Goal: Information Seeking & Learning: Learn about a topic

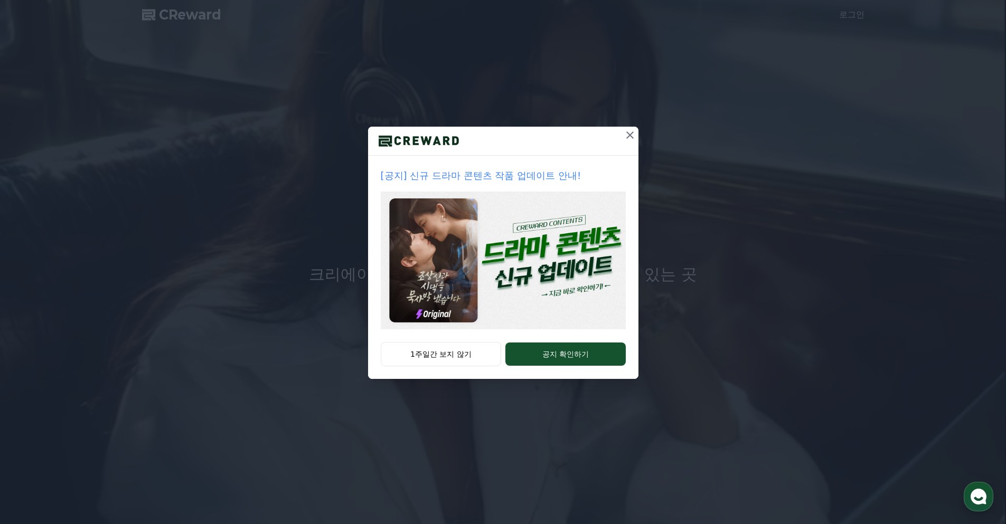
click at [628, 133] on icon at bounding box center [630, 135] width 13 height 13
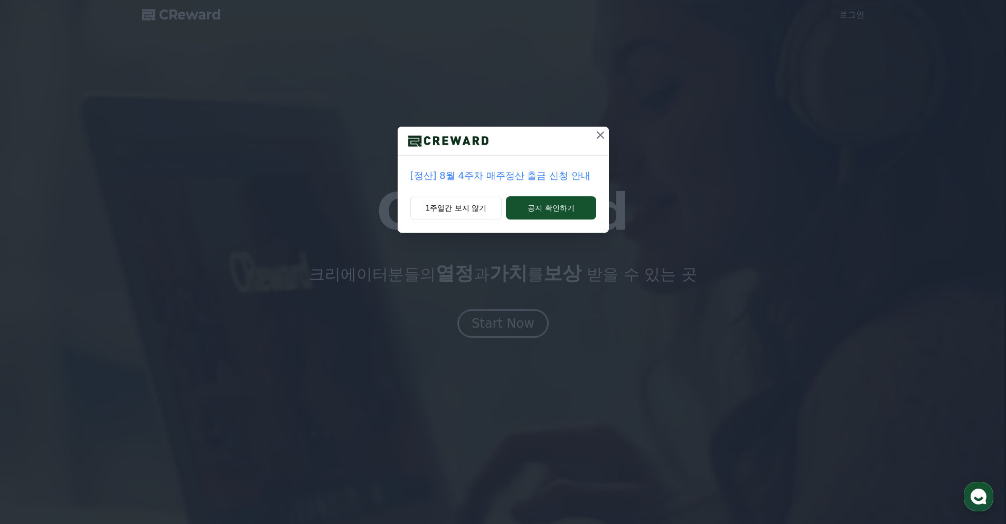
click at [601, 136] on icon at bounding box center [600, 134] width 7 height 7
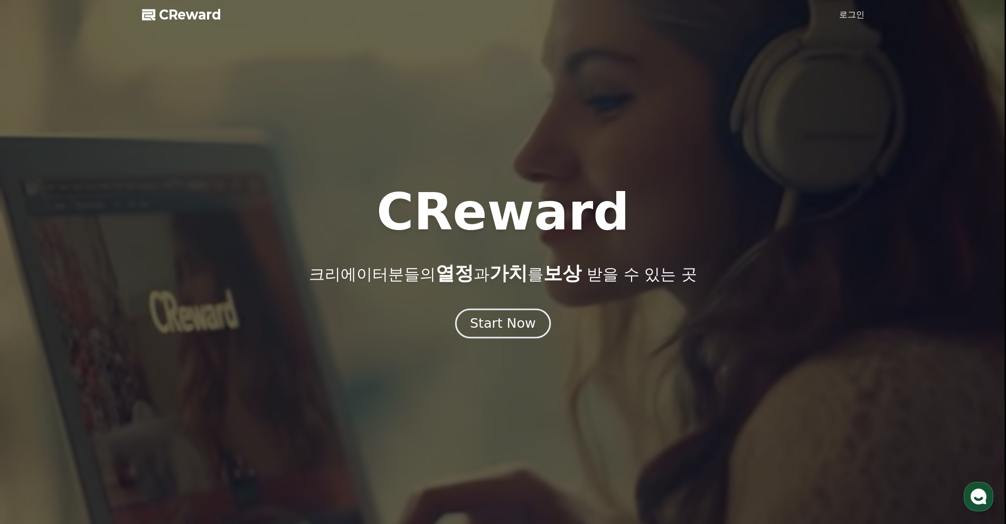
click at [498, 323] on div "Start Now" at bounding box center [502, 324] width 65 height 18
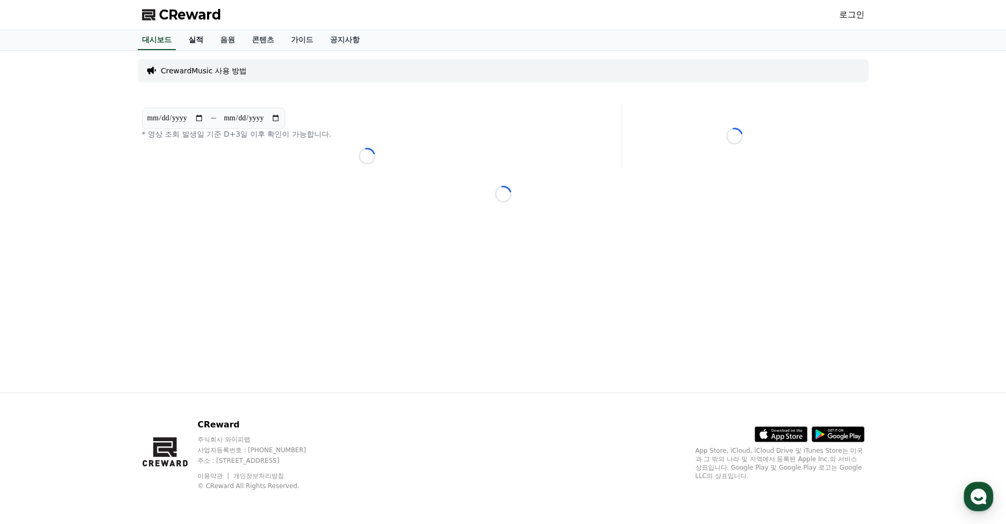
click at [191, 35] on link "실적" at bounding box center [196, 40] width 32 height 20
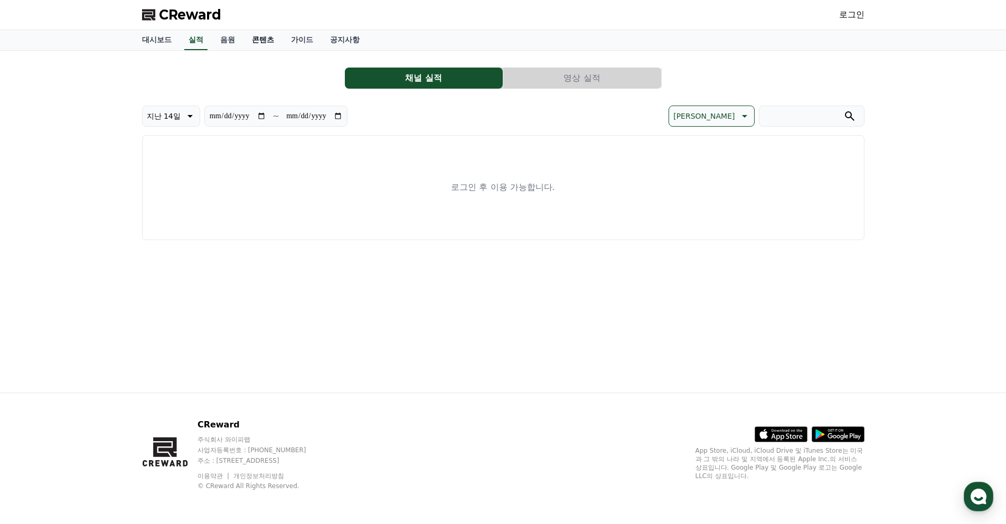
click at [248, 36] on link "콘텐츠" at bounding box center [262, 40] width 39 height 20
click at [229, 40] on link "음원" at bounding box center [228, 40] width 32 height 20
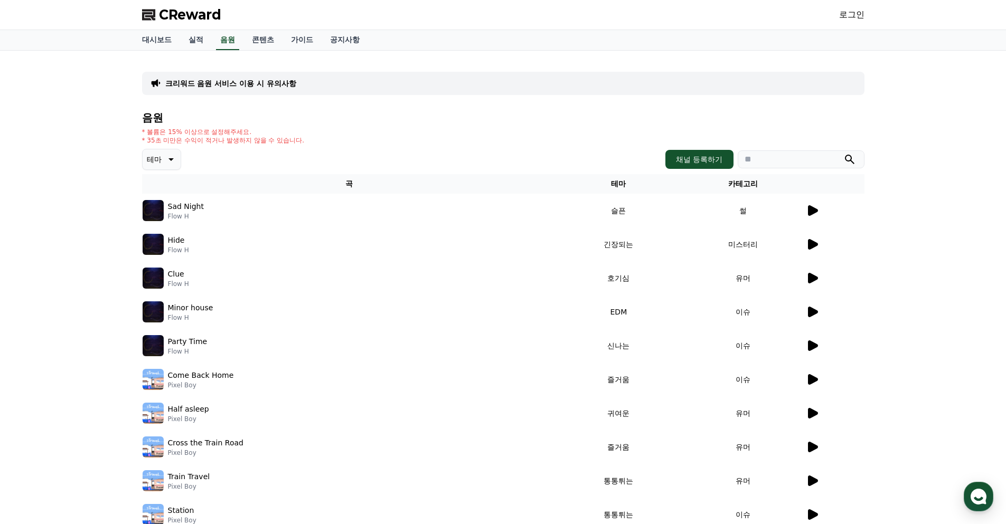
click at [811, 211] on icon at bounding box center [813, 210] width 10 height 11
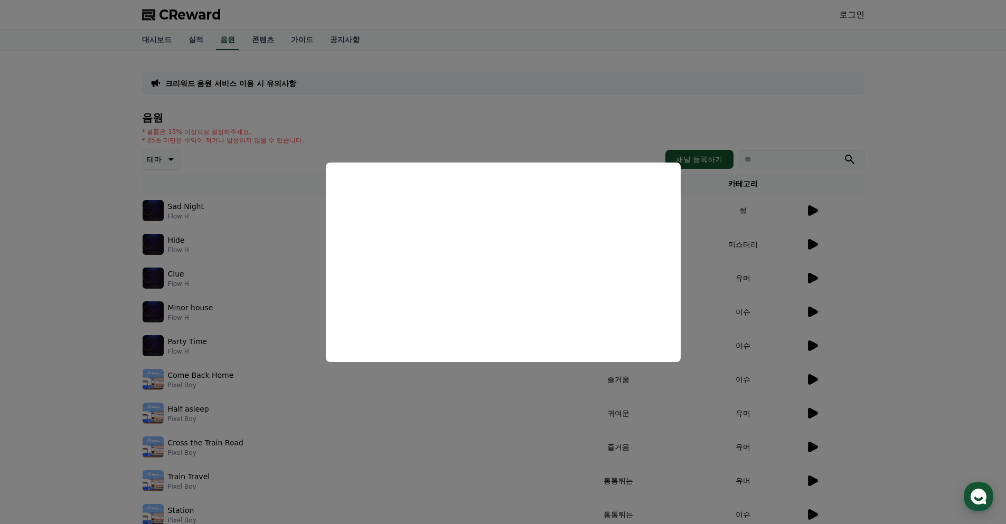
click at [200, 243] on button "close modal" at bounding box center [503, 262] width 1006 height 524
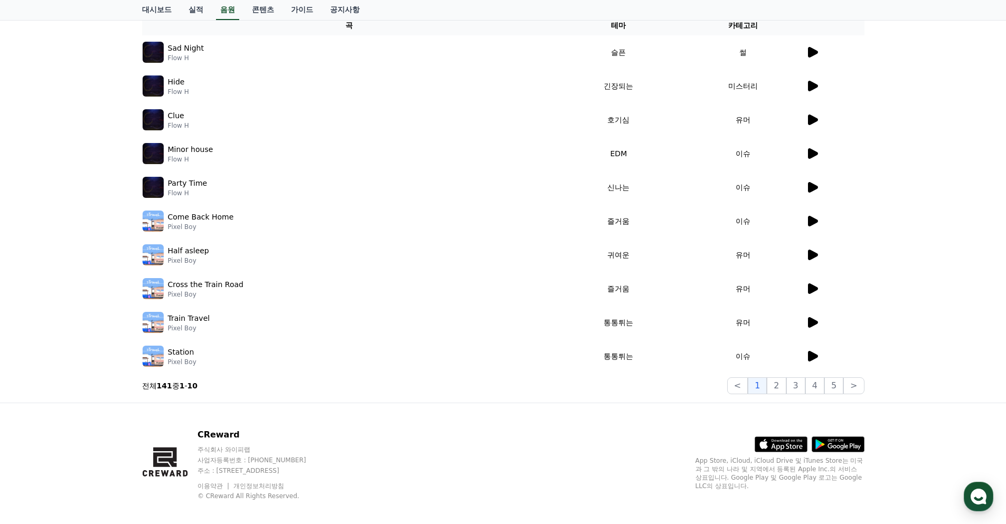
scroll to position [168, 0]
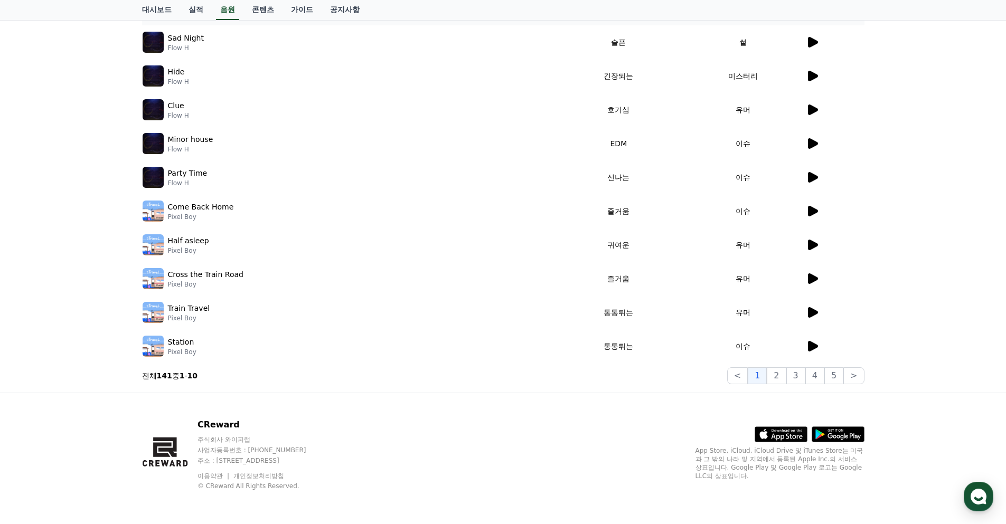
click at [183, 345] on p "Station" at bounding box center [181, 342] width 26 height 11
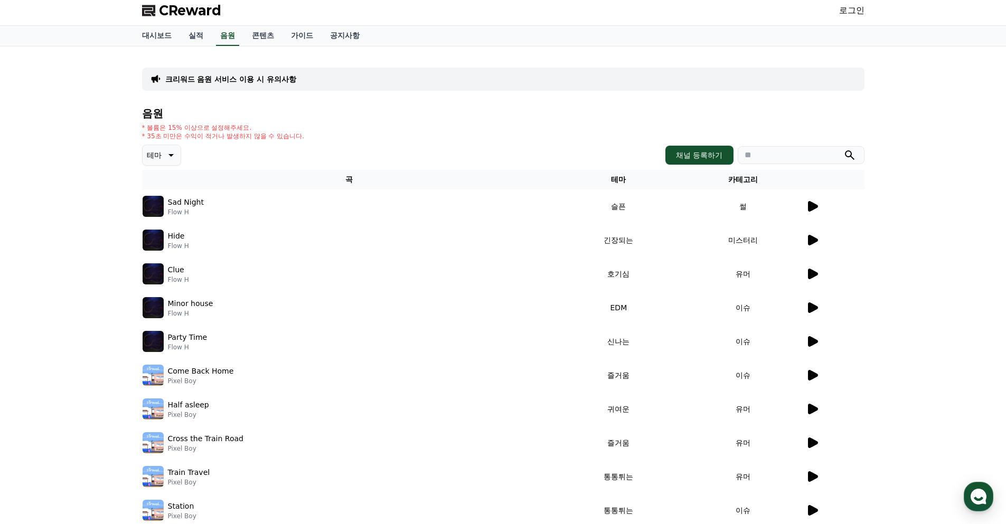
scroll to position [0, 0]
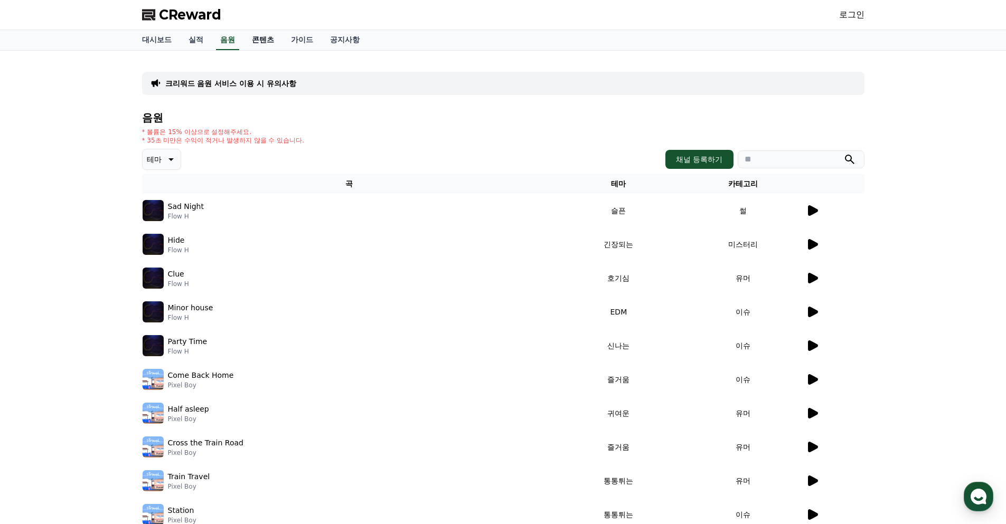
click at [263, 37] on link "콘텐츠" at bounding box center [262, 40] width 39 height 20
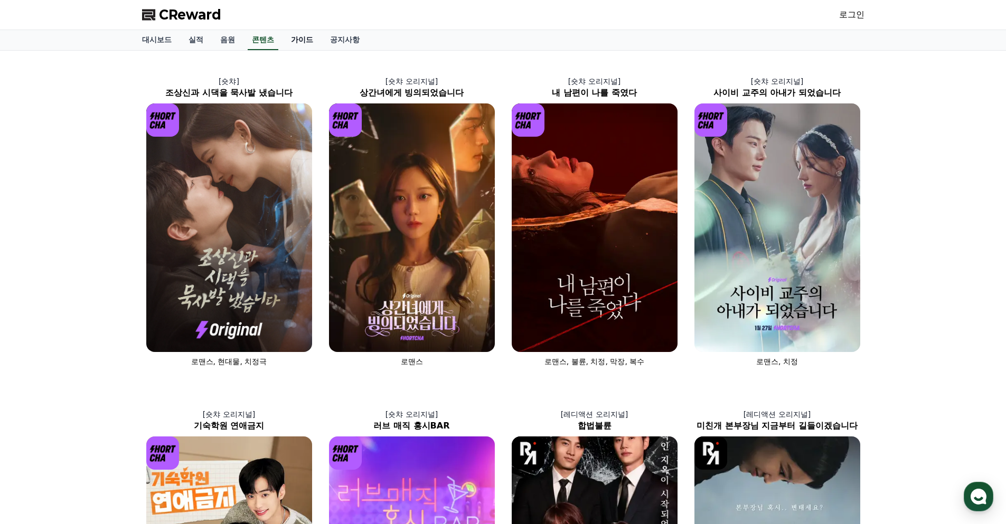
click at [297, 38] on link "가이드" at bounding box center [301, 40] width 39 height 20
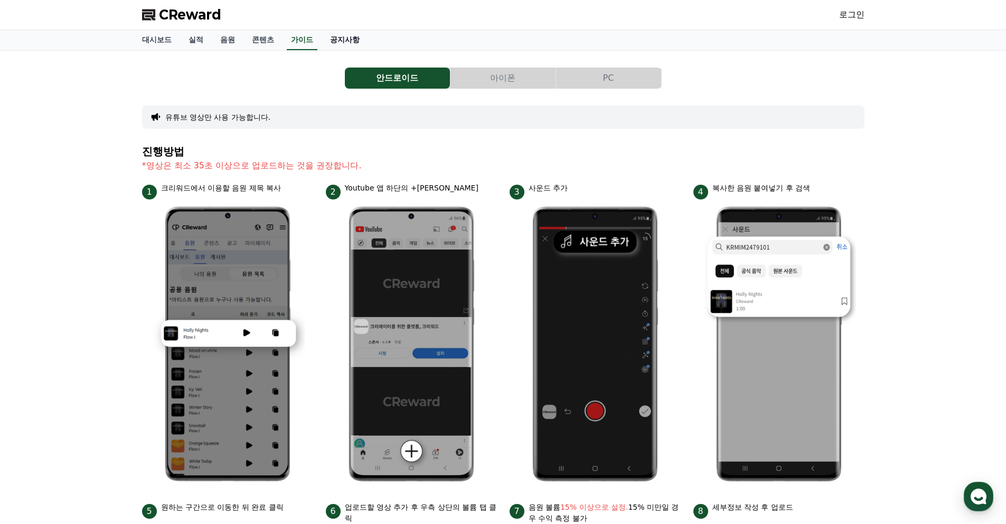
click at [351, 42] on link "공지사항" at bounding box center [345, 40] width 46 height 20
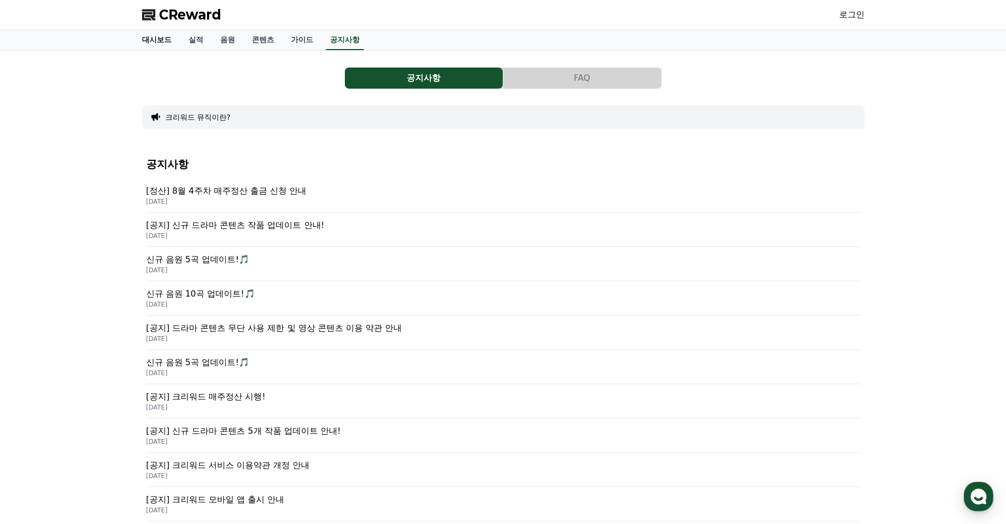
click at [153, 40] on link "대시보드" at bounding box center [157, 40] width 46 height 20
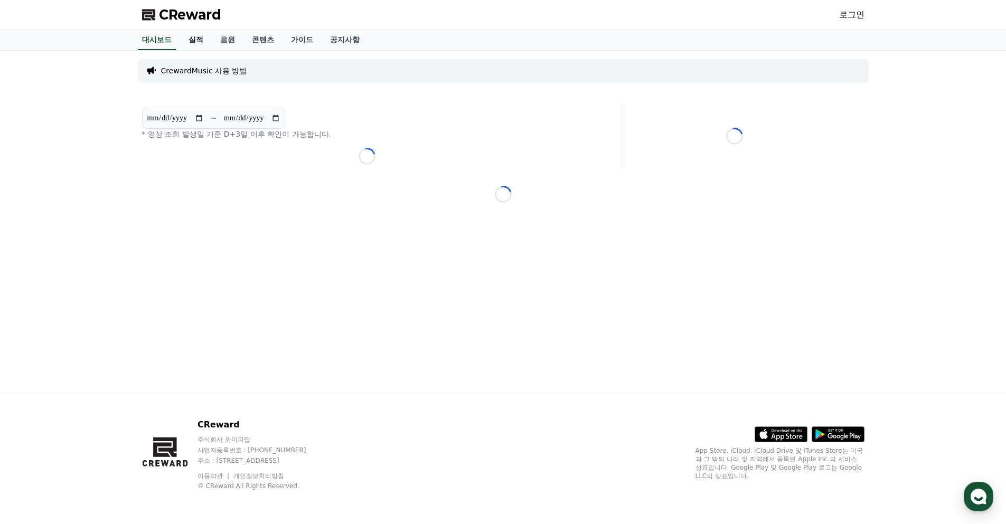
click at [210, 41] on link "실적" at bounding box center [196, 40] width 32 height 20
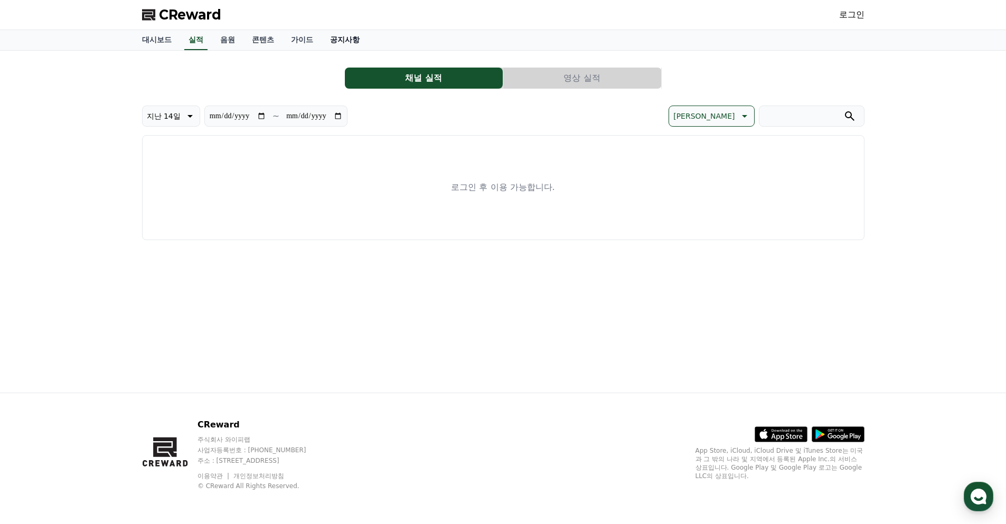
click at [344, 42] on link "공지사항" at bounding box center [345, 40] width 46 height 20
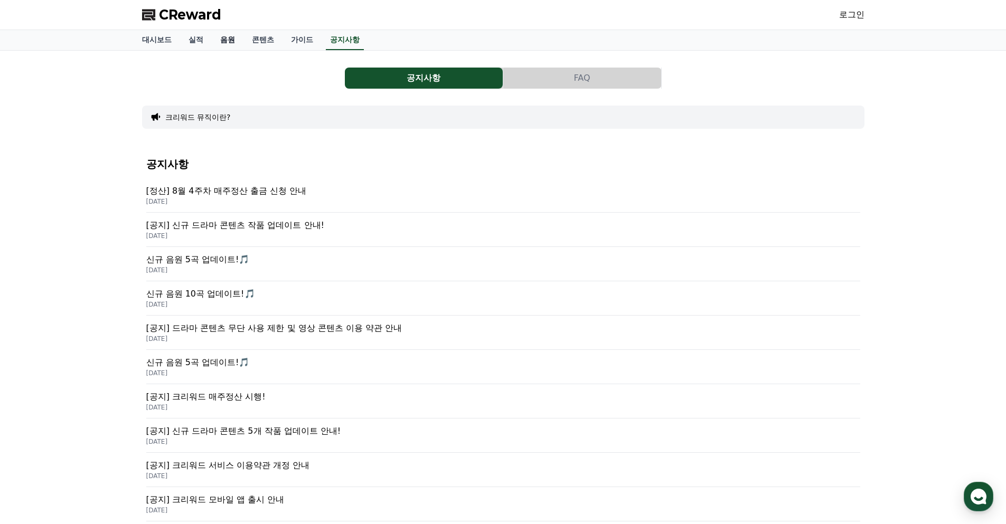
click at [225, 43] on link "음원" at bounding box center [228, 40] width 32 height 20
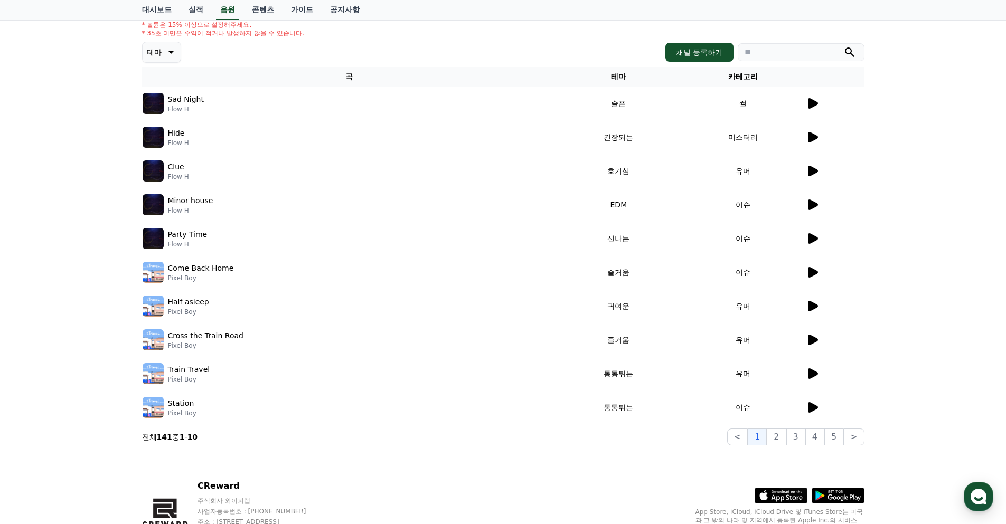
scroll to position [168, 0]
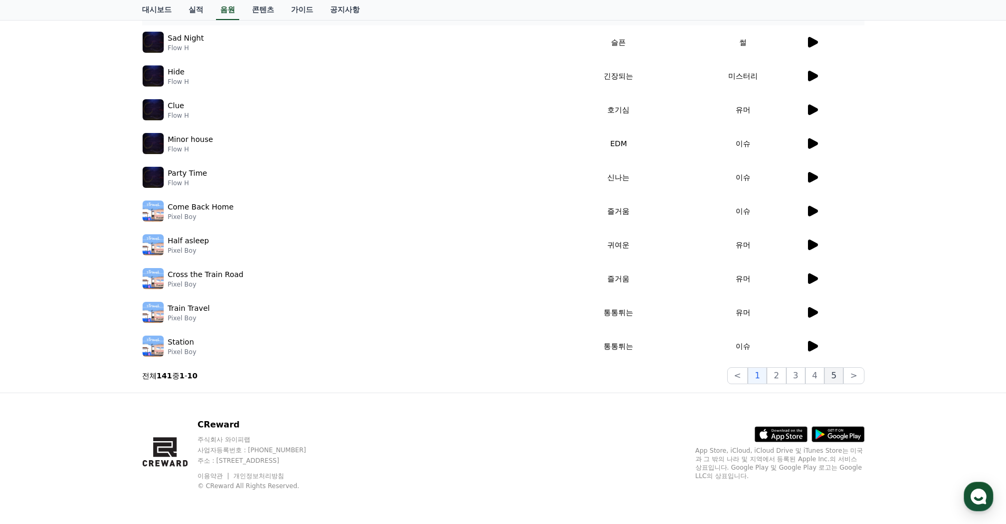
click at [839, 376] on button "5" at bounding box center [833, 376] width 19 height 17
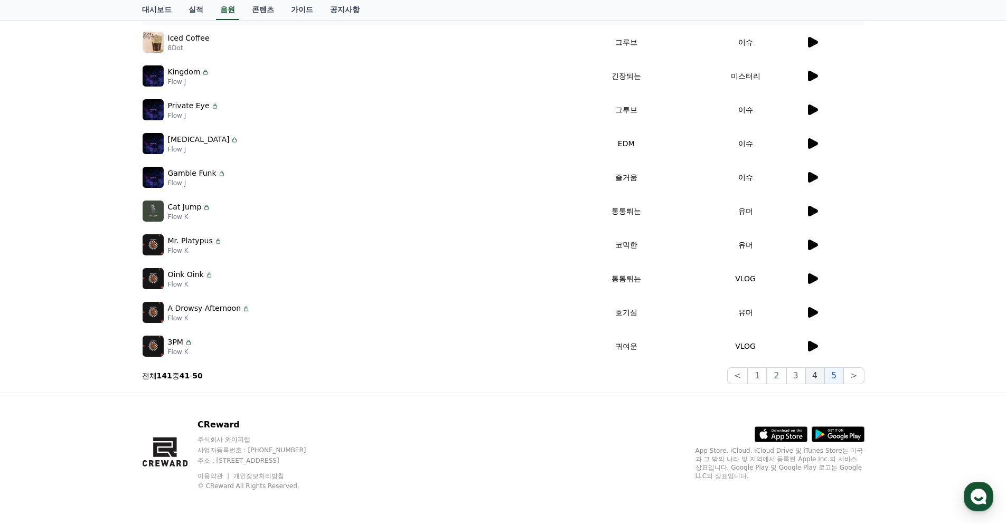
click at [816, 378] on button "4" at bounding box center [814, 376] width 19 height 17
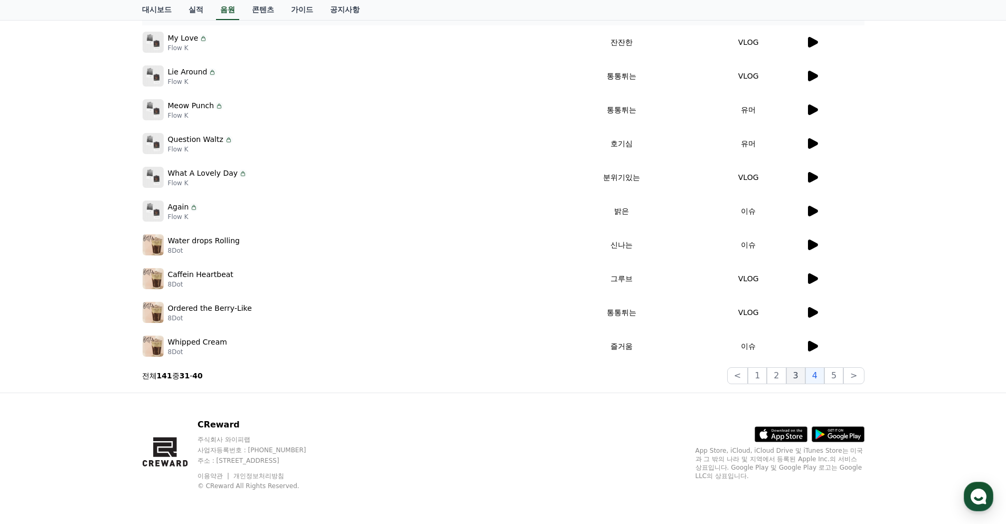
click at [800, 378] on button "3" at bounding box center [795, 376] width 19 height 17
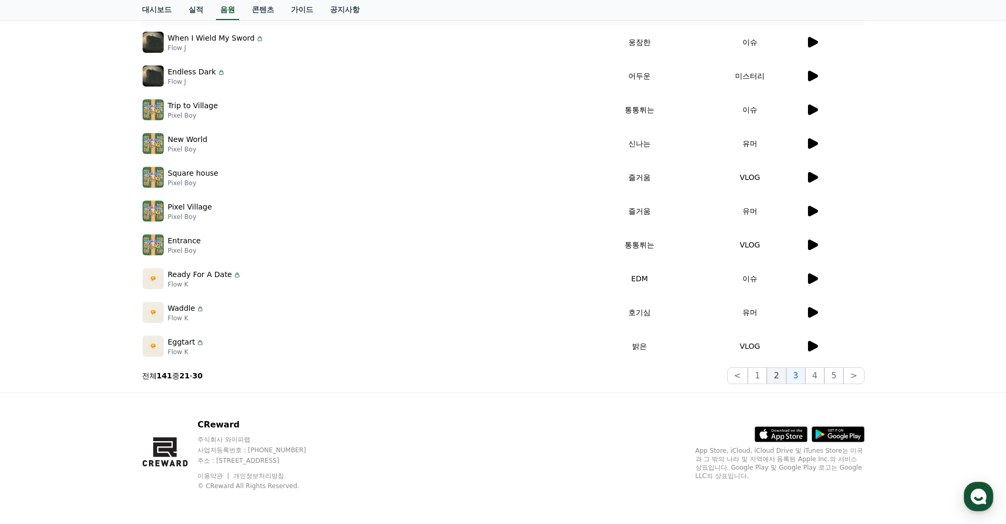
click at [778, 376] on button "2" at bounding box center [776, 376] width 19 height 17
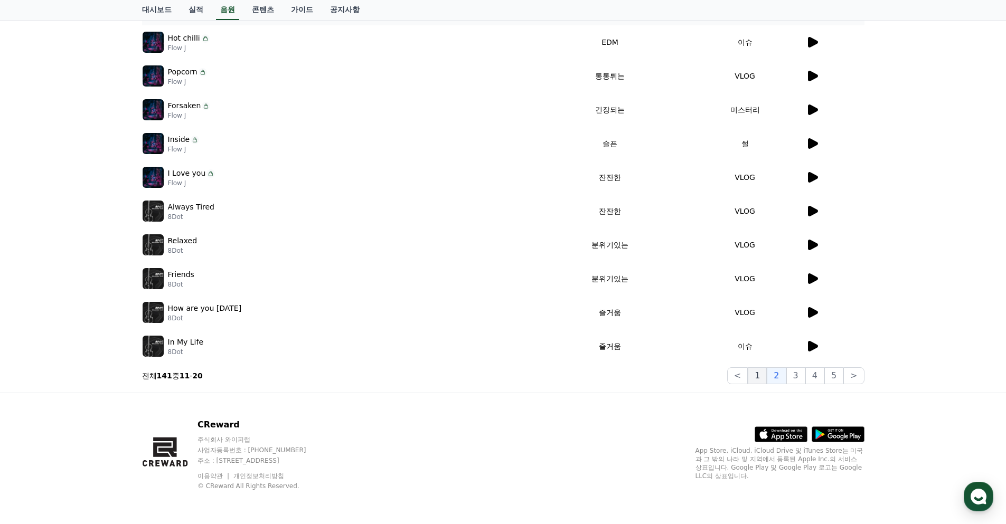
click at [753, 376] on button "1" at bounding box center [757, 376] width 19 height 17
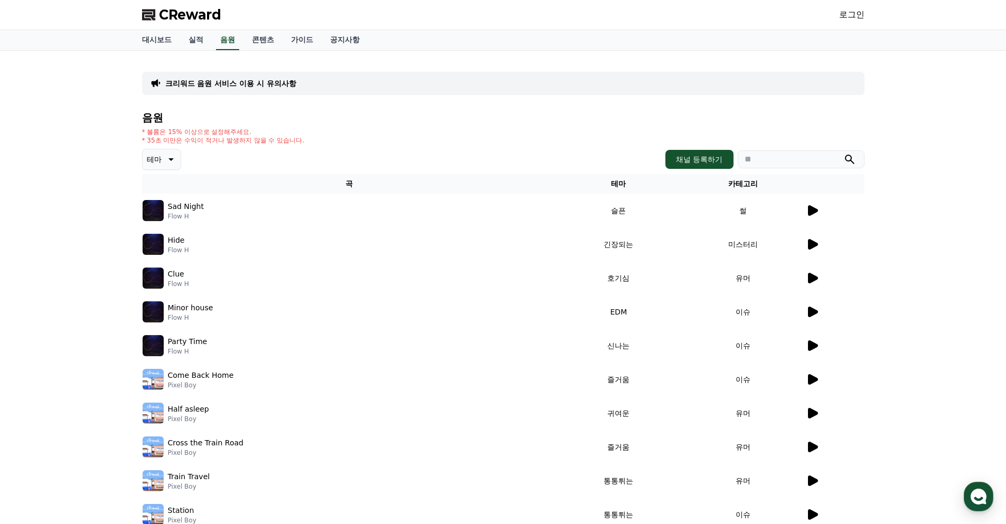
click at [813, 212] on icon at bounding box center [813, 210] width 10 height 11
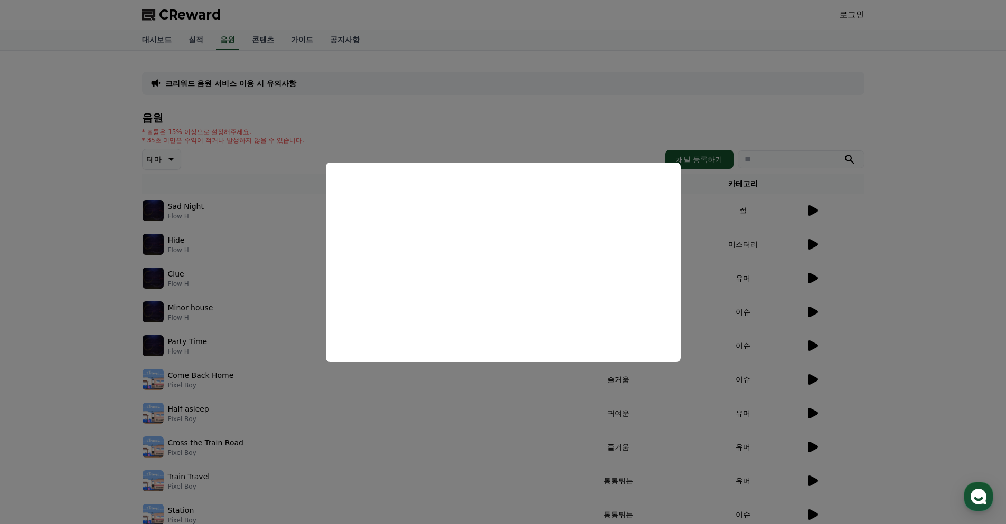
click at [915, 137] on button "close modal" at bounding box center [503, 262] width 1006 height 524
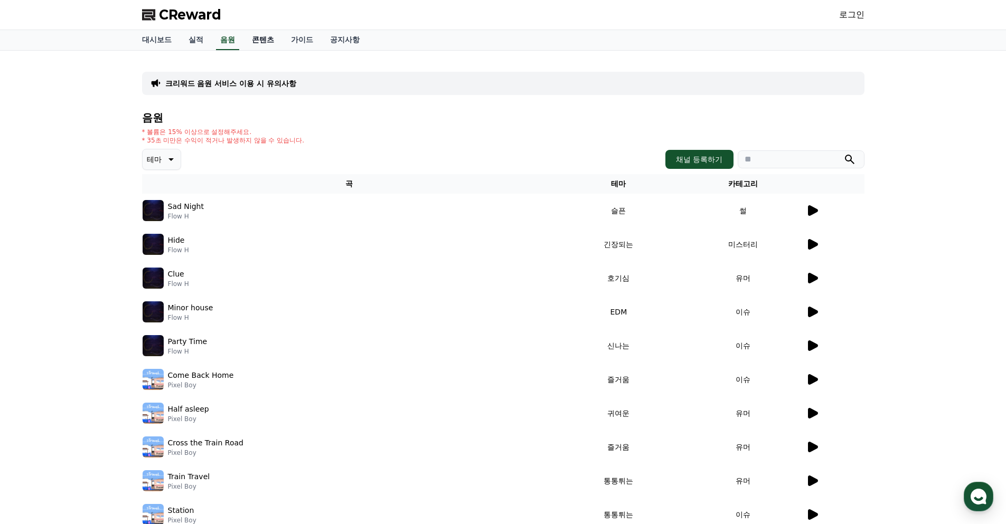
click at [270, 40] on link "콘텐츠" at bounding box center [262, 40] width 39 height 20
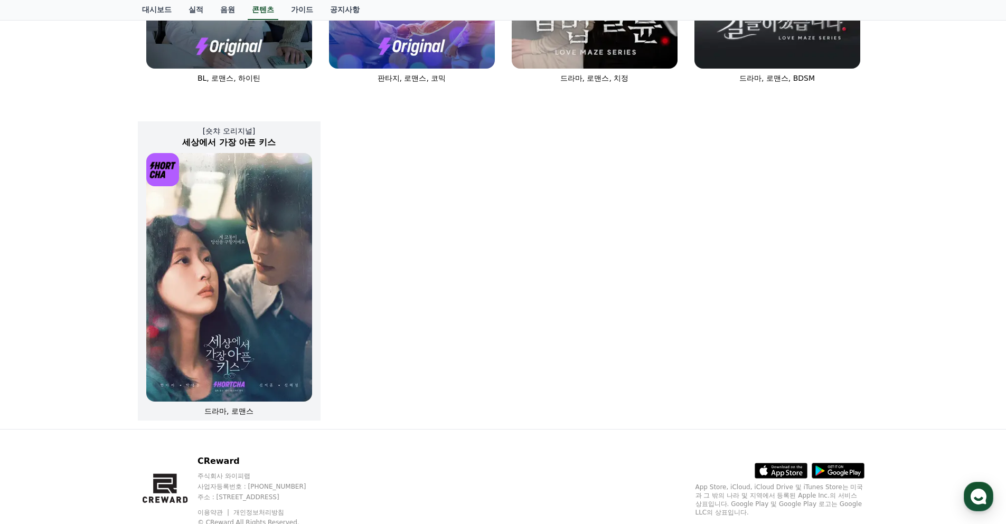
scroll to position [634, 0]
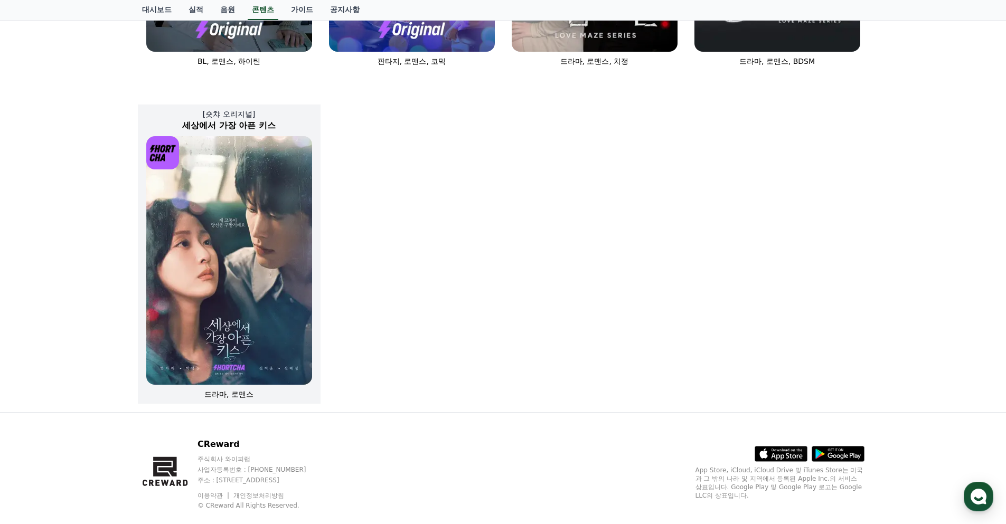
click at [239, 232] on img at bounding box center [229, 260] width 166 height 249
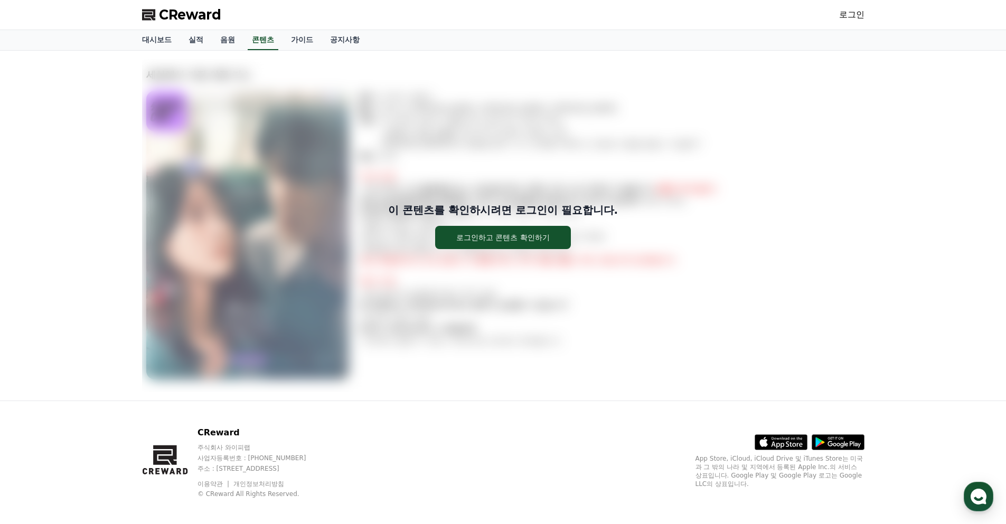
click at [724, 192] on div "이 콘텐츠를 확인하시려면 로그인이 필요합니다. 로그인하고 콘텐츠 확인하기" at bounding box center [503, 225] width 722 height 333
click at [309, 45] on link "가이드" at bounding box center [301, 40] width 39 height 20
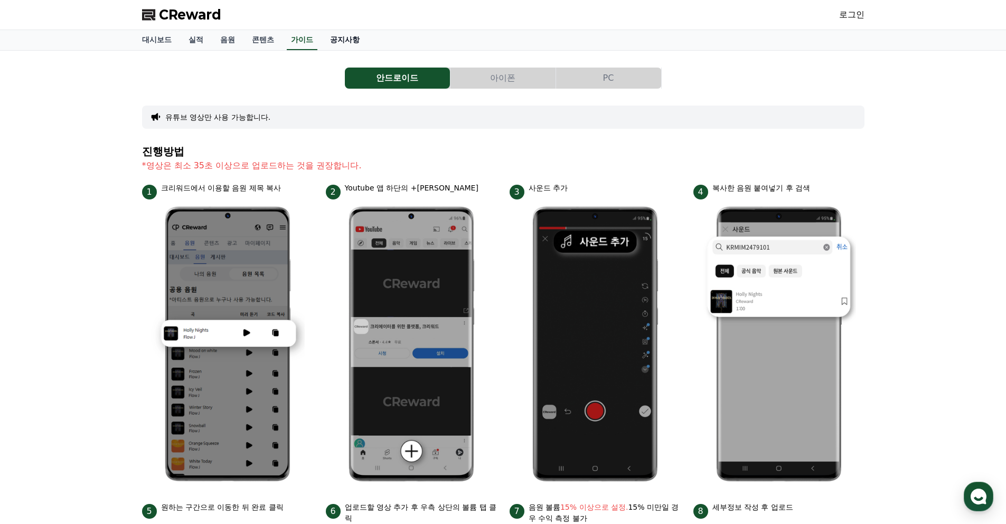
click at [348, 41] on link "공지사항" at bounding box center [345, 40] width 46 height 20
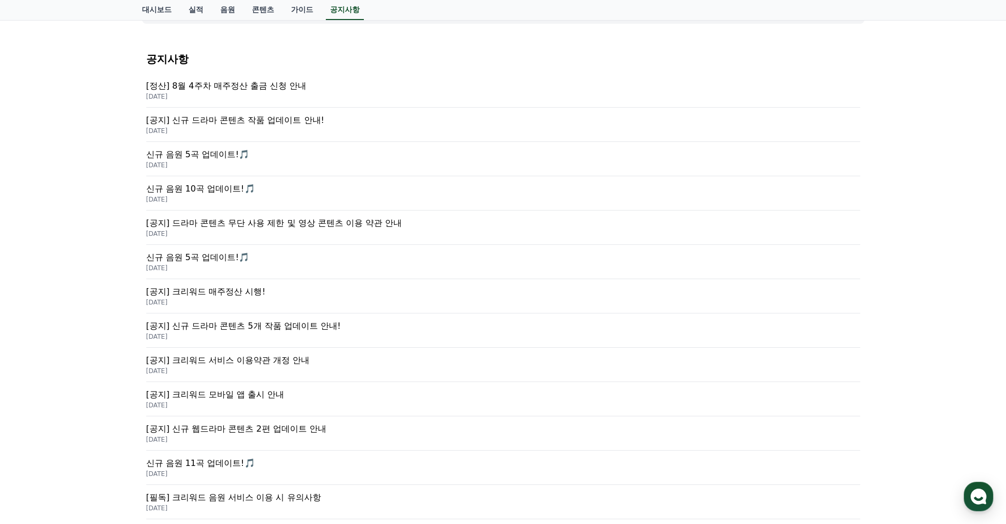
scroll to position [106, 0]
click at [281, 122] on p "[공지] 신규 드라마 콘텐츠 작품 업데이트 안내!" at bounding box center [503, 120] width 714 height 13
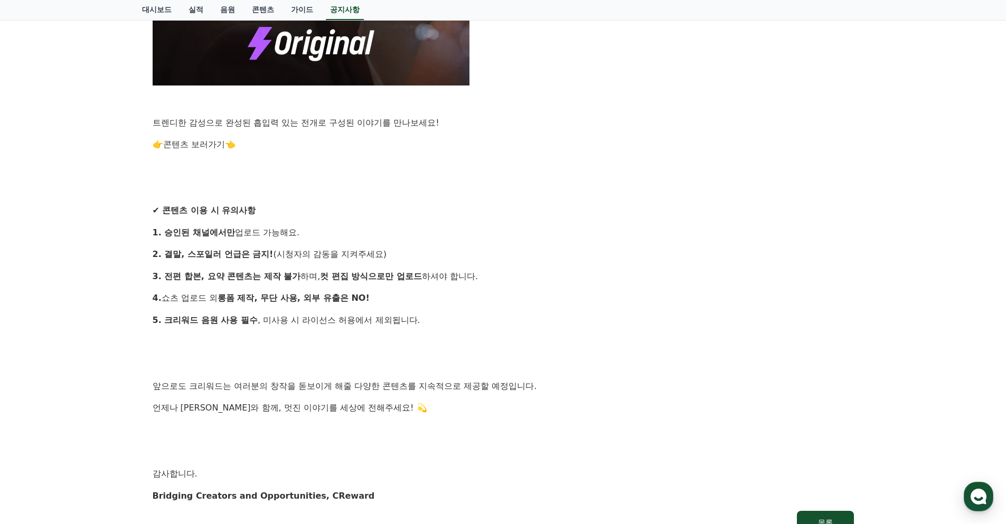
scroll to position [898, 0]
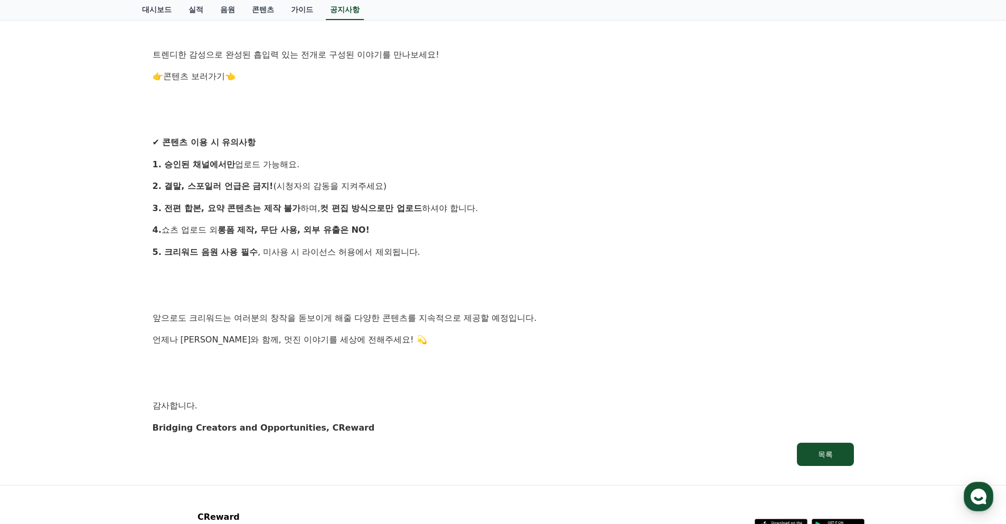
drag, startPoint x: 167, startPoint y: 187, endPoint x: 401, endPoint y: 191, distance: 234.5
click at [401, 191] on p "2. 결말, 스포일러 언급은 금지! (시청자의 감동을 지켜주세요)" at bounding box center [503, 187] width 701 height 14
drag, startPoint x: 174, startPoint y: 208, endPoint x: 493, endPoint y: 208, distance: 318.9
click at [493, 208] on p "3. 전편 합본, 요약 콘텐츠는 제작 불가 하며, 컷 편집 방식으로만 업로드 하셔야 합니다." at bounding box center [503, 209] width 701 height 14
click at [199, 79] on link "콘텐츠 보러가기" at bounding box center [194, 76] width 62 height 10
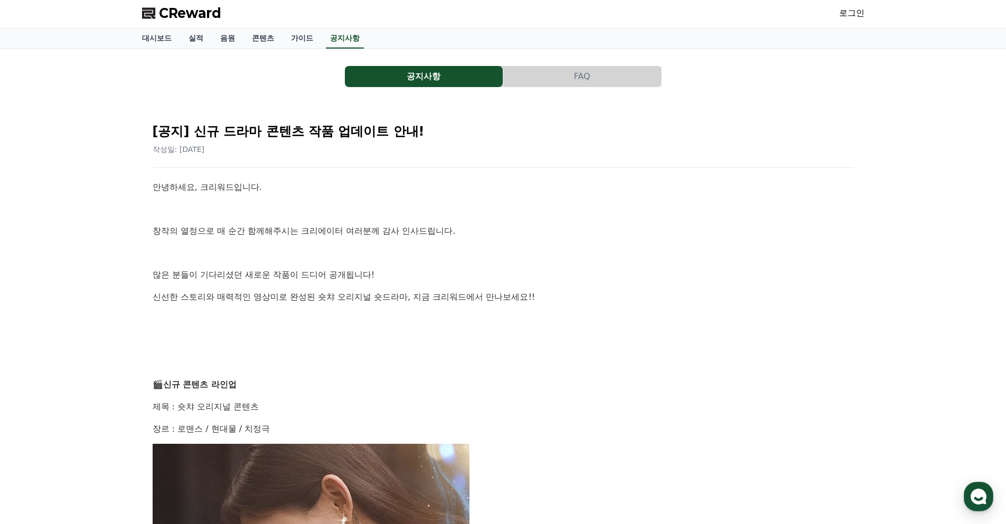
scroll to position [0, 0]
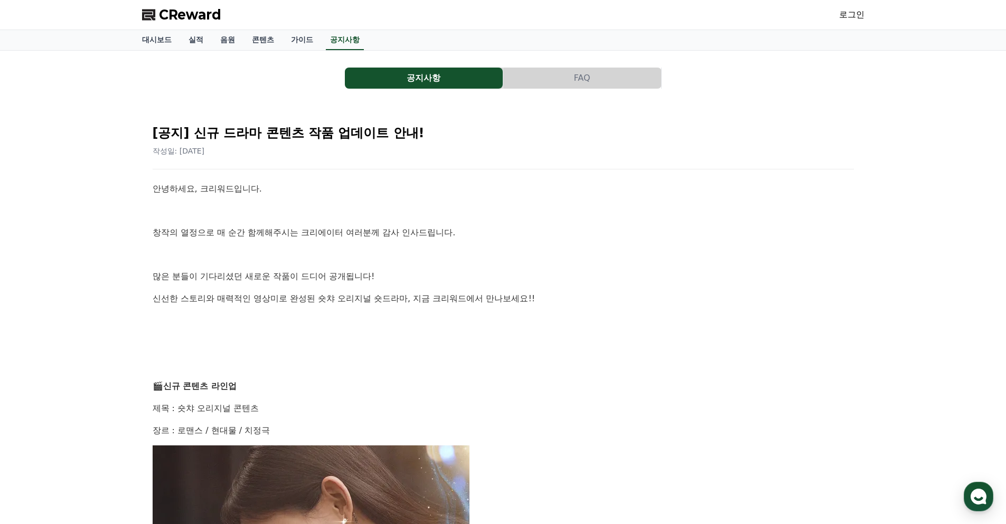
click at [562, 81] on button "FAQ" at bounding box center [582, 78] width 158 height 21
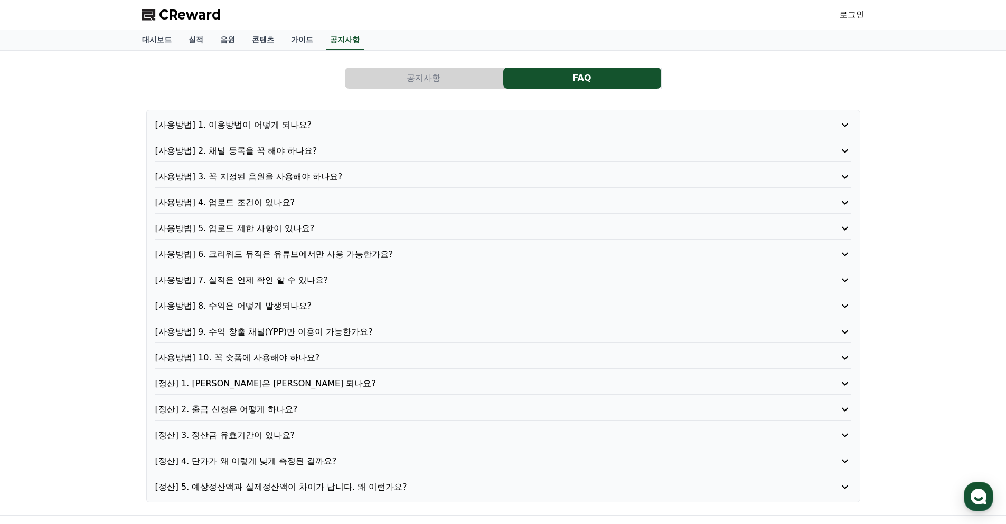
click at [265, 180] on p "[사용방법] 3. 꼭 지정된 음원을 사용해야 하나요?" at bounding box center [475, 177] width 640 height 13
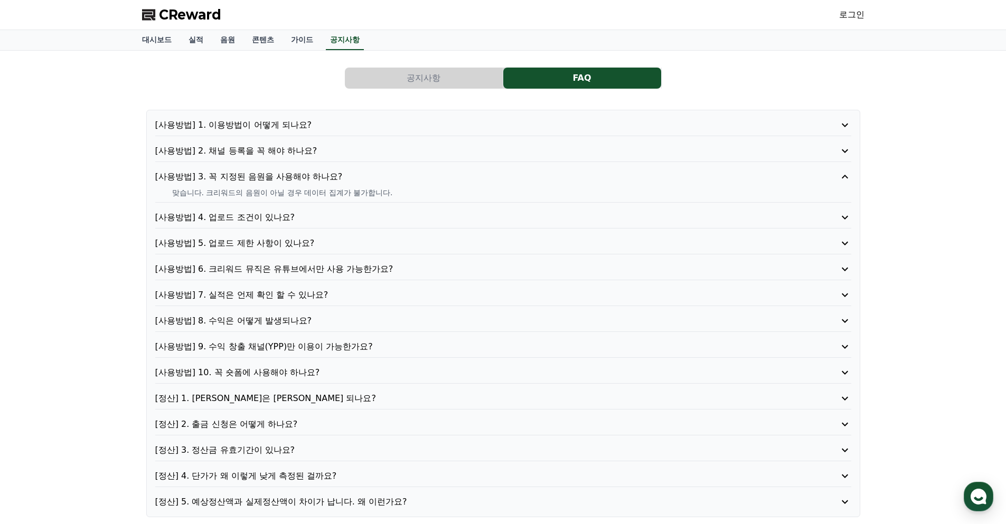
click at [249, 212] on p "[사용방법] 4. 업로드 조건이 있나요?" at bounding box center [475, 217] width 640 height 13
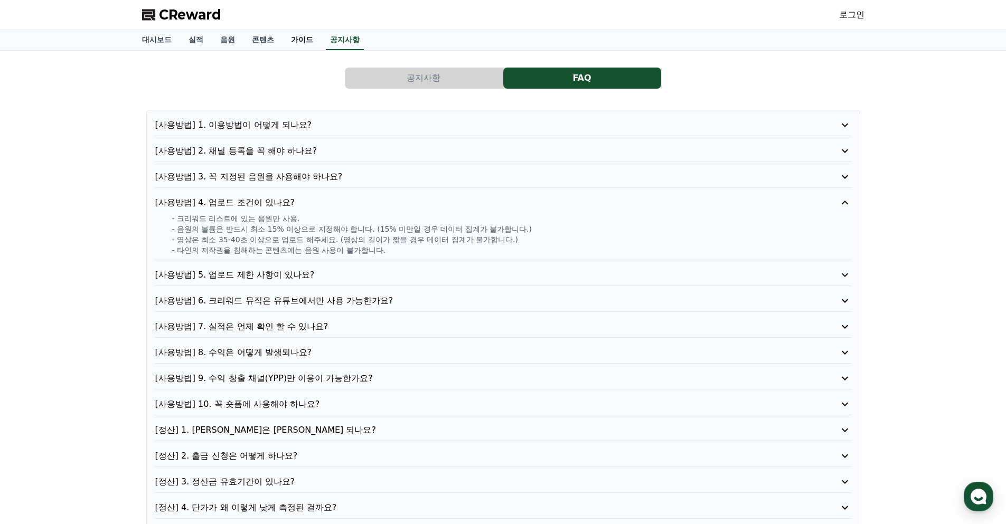
click at [294, 42] on link "가이드" at bounding box center [301, 40] width 39 height 20
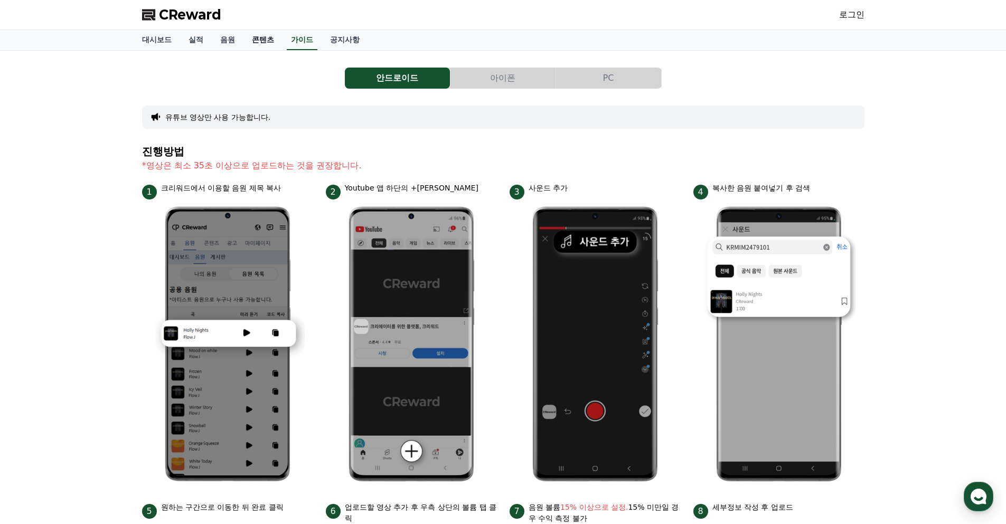
click at [261, 46] on link "콘텐츠" at bounding box center [262, 40] width 39 height 20
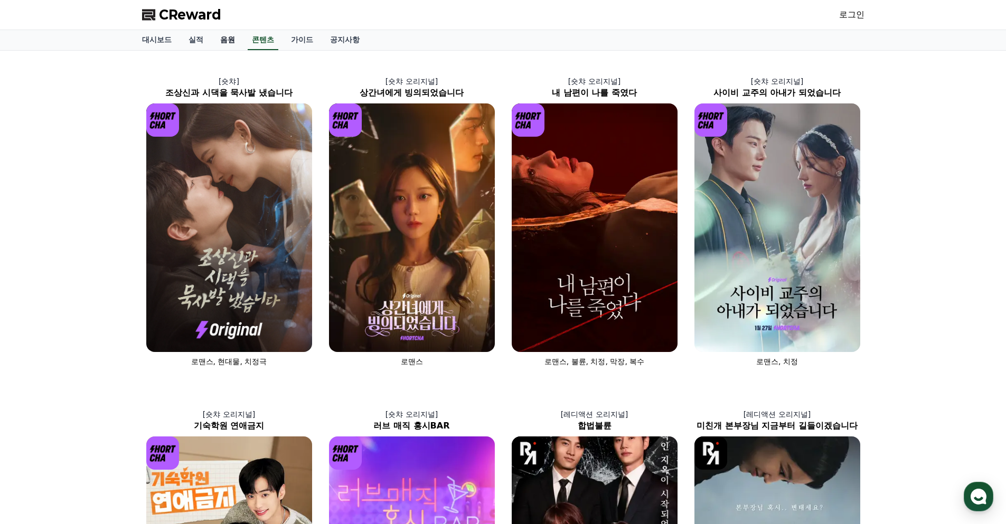
click at [231, 42] on link "음원" at bounding box center [228, 40] width 32 height 20
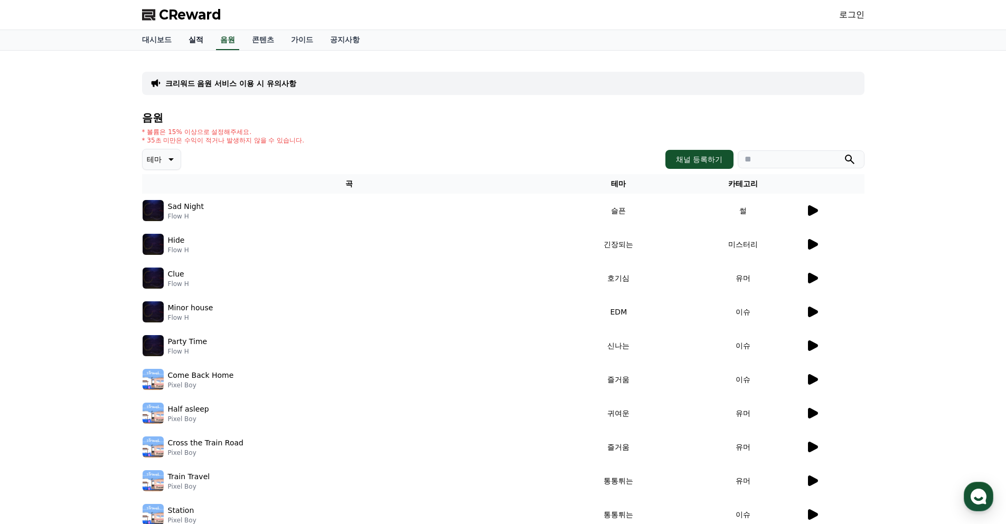
click at [197, 44] on link "실적" at bounding box center [196, 40] width 32 height 20
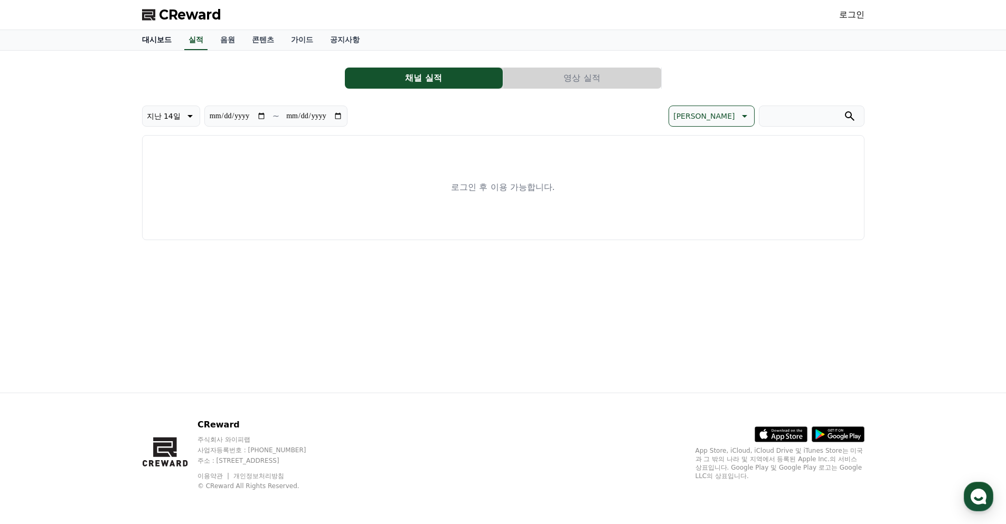
click at [160, 36] on link "대시보드" at bounding box center [157, 40] width 46 height 20
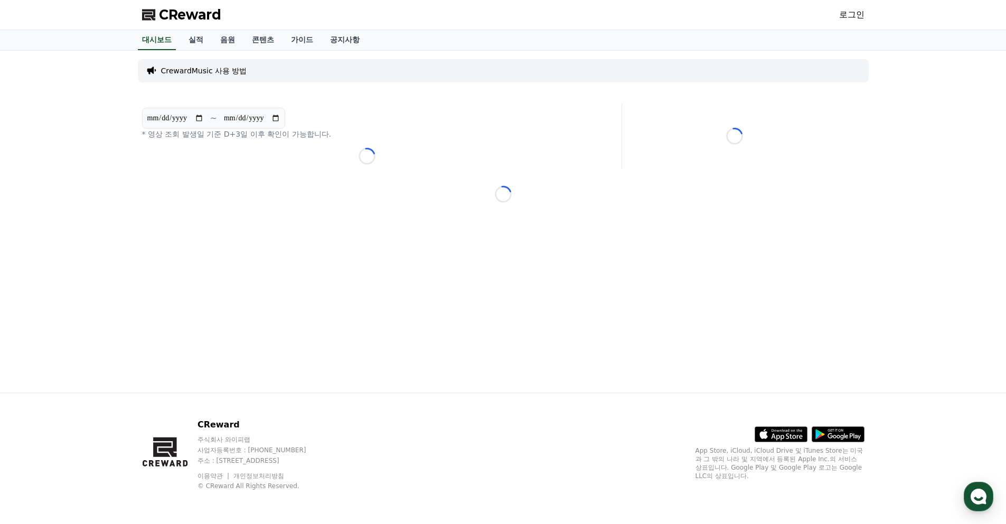
click at [182, 13] on span "CReward" at bounding box center [190, 14] width 62 height 17
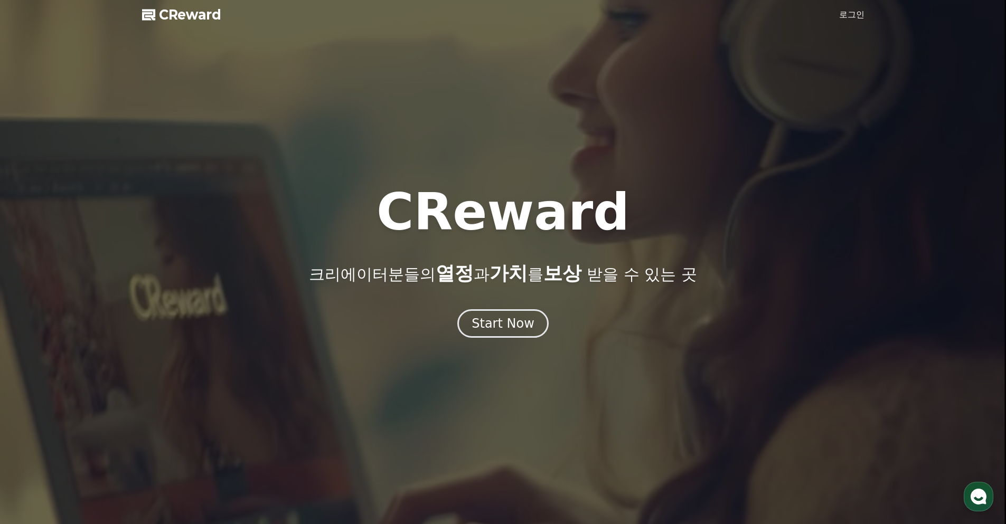
click at [197, 14] on span "CReward" at bounding box center [190, 14] width 62 height 17
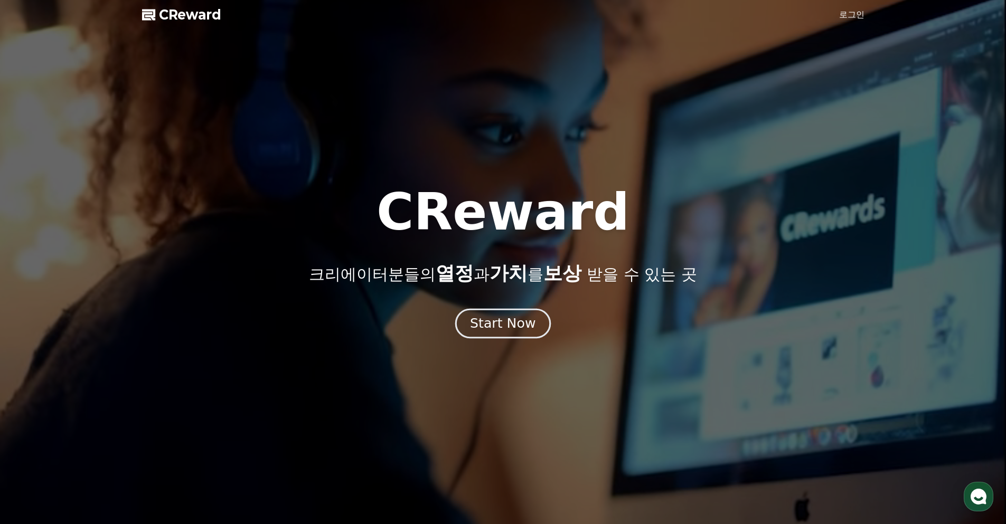
click at [500, 318] on div "Start Now" at bounding box center [502, 324] width 65 height 18
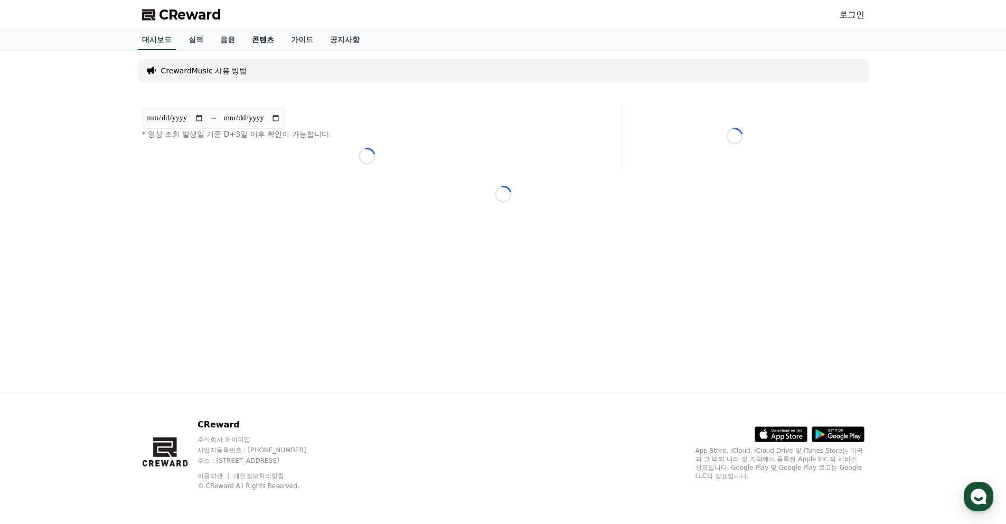
click at [266, 39] on link "콘텐츠" at bounding box center [262, 40] width 39 height 20
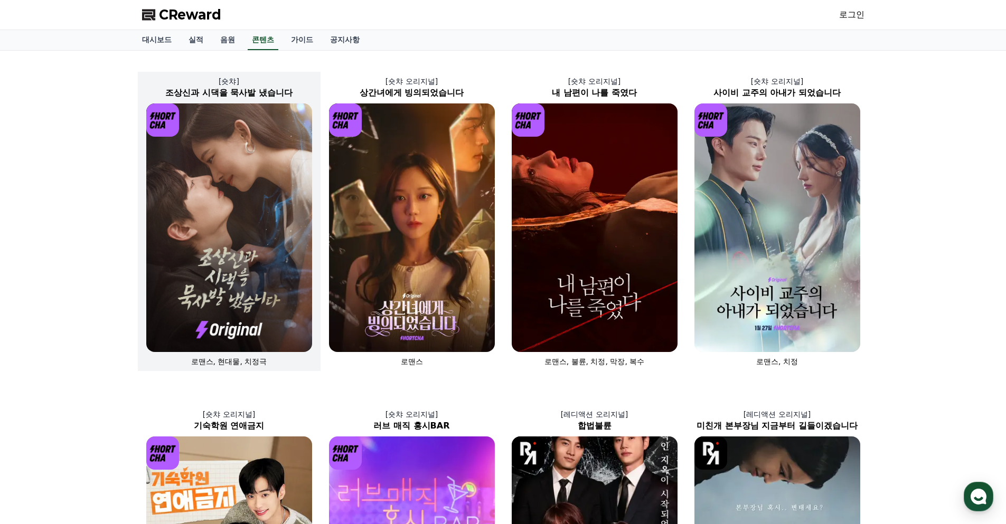
click at [222, 159] on img at bounding box center [229, 227] width 166 height 249
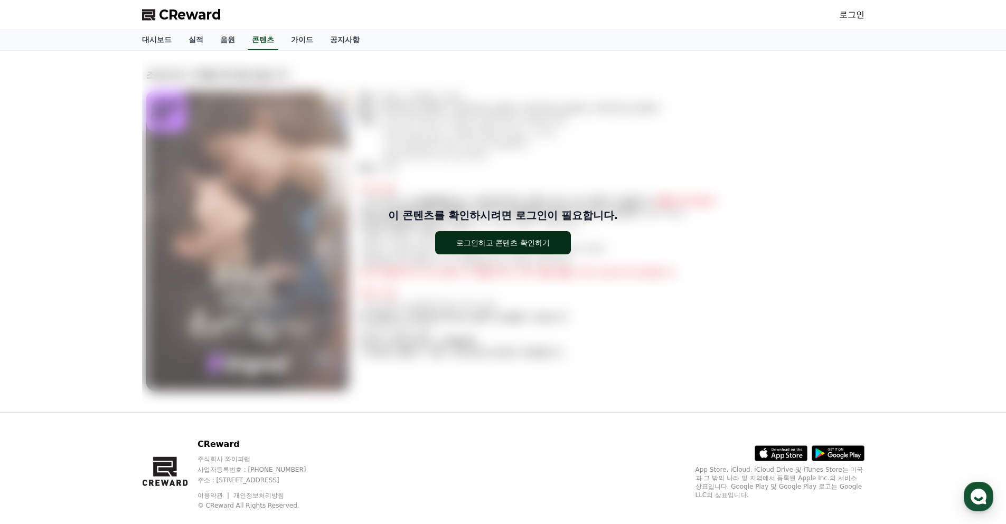
click at [478, 240] on div "로그인하고 콘텐츠 확인하기" at bounding box center [502, 243] width 93 height 11
click at [297, 35] on link "가이드" at bounding box center [301, 40] width 39 height 20
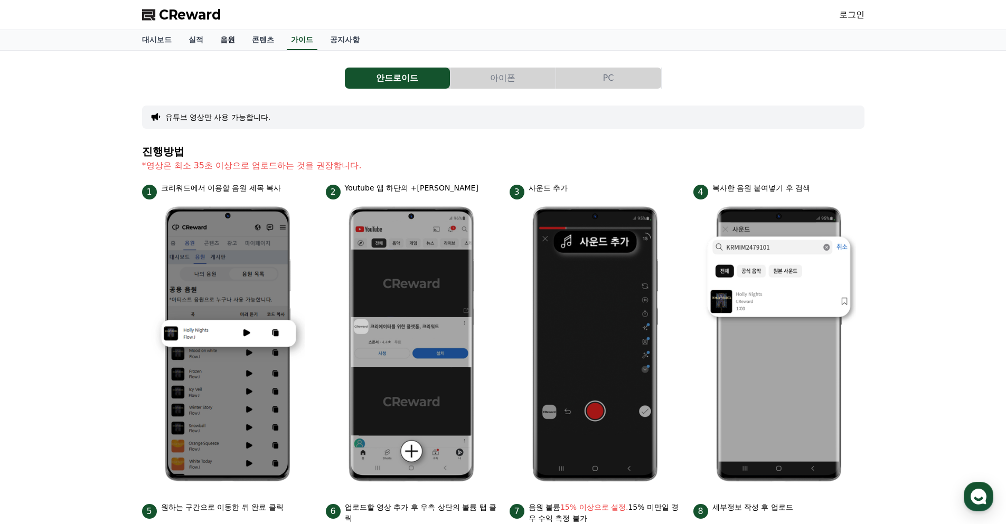
click at [227, 43] on link "음원" at bounding box center [228, 40] width 32 height 20
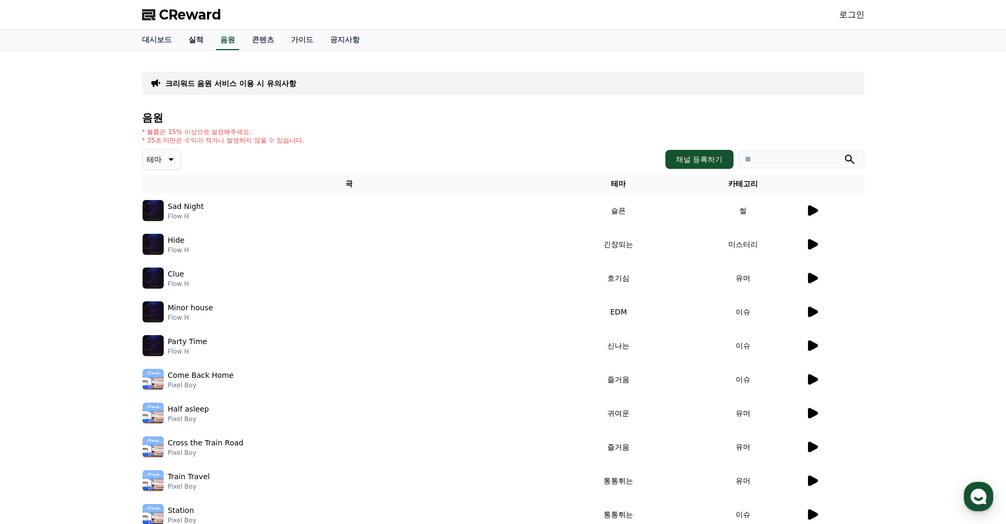
click at [201, 42] on link "실적" at bounding box center [196, 40] width 32 height 20
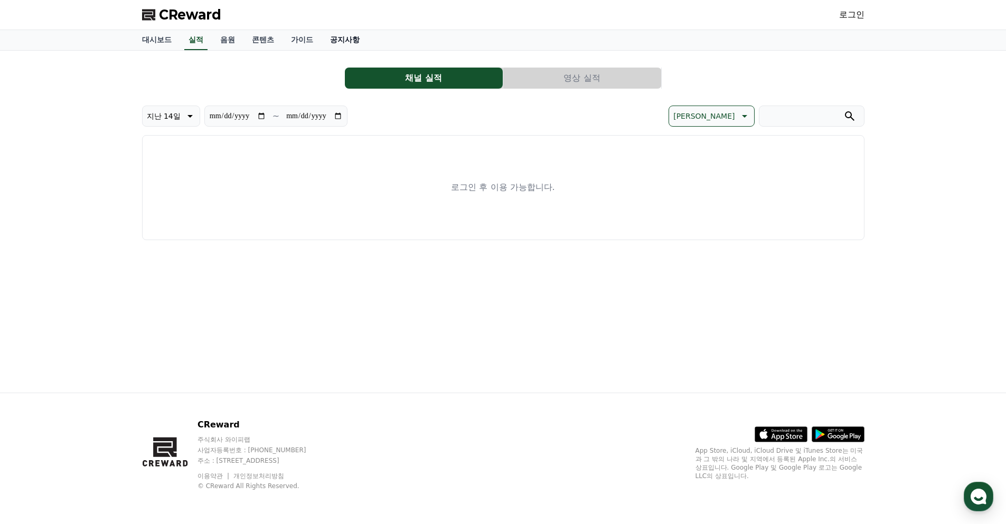
click at [331, 37] on link "공지사항" at bounding box center [345, 40] width 46 height 20
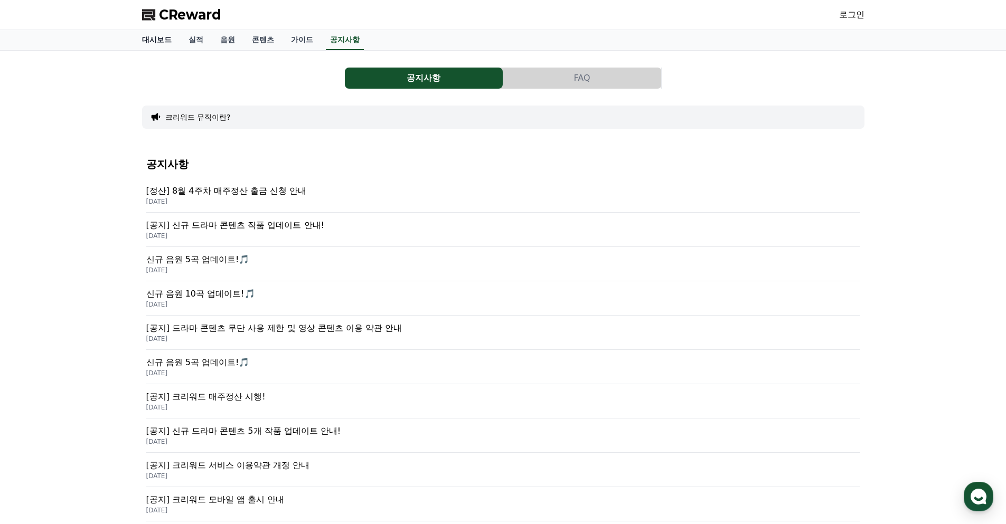
click at [159, 39] on link "대시보드" at bounding box center [157, 40] width 46 height 20
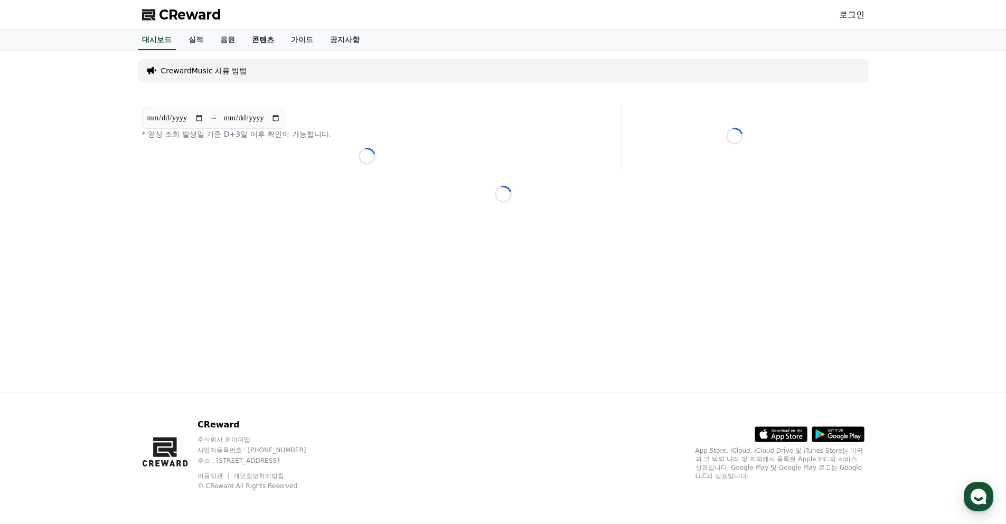
click at [261, 38] on link "콘텐츠" at bounding box center [262, 40] width 39 height 20
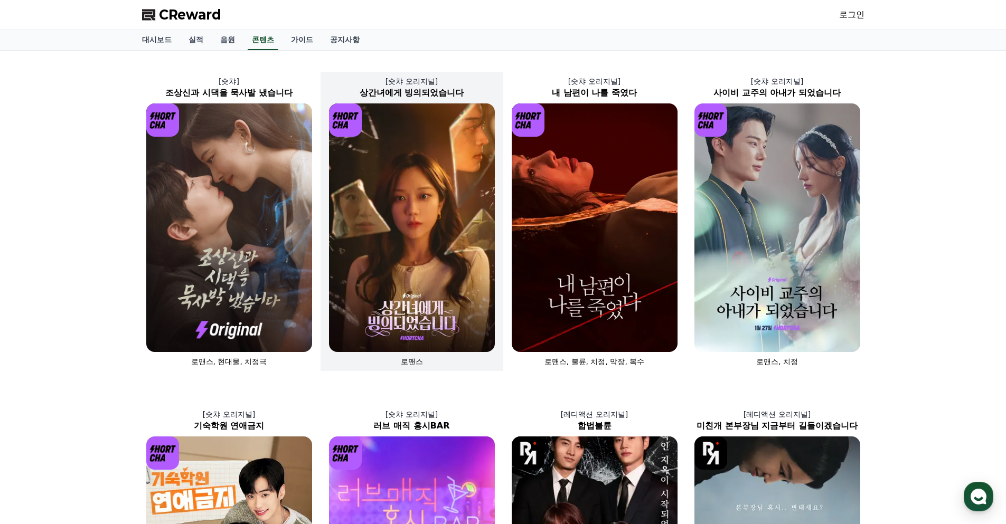
click at [429, 197] on img at bounding box center [412, 227] width 166 height 249
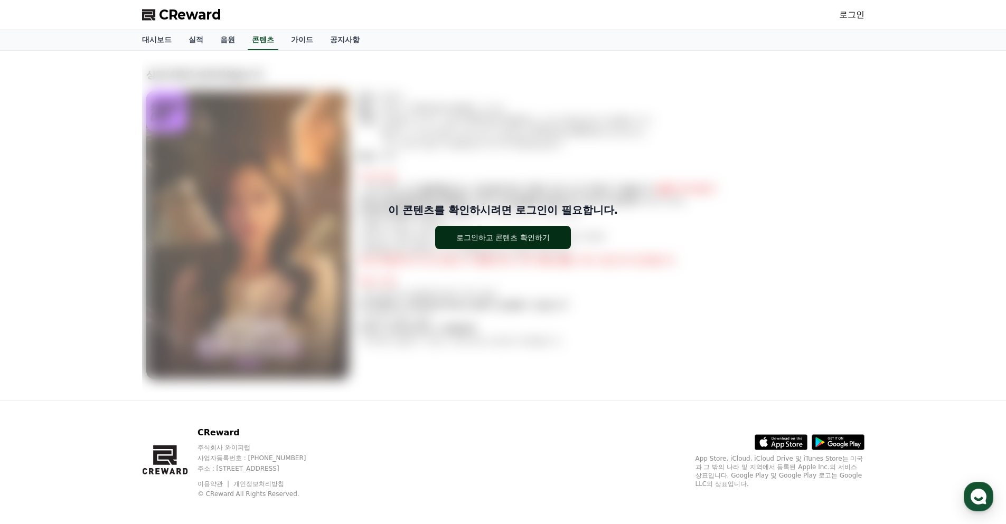
click at [497, 236] on div "로그인하고 콘텐츠 확인하기" at bounding box center [502, 237] width 93 height 11
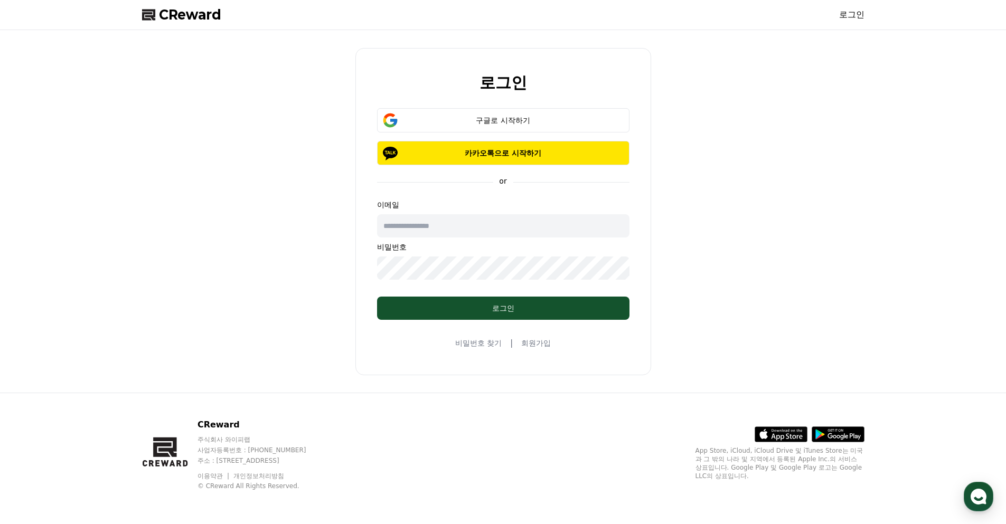
click at [427, 230] on input "text" at bounding box center [503, 225] width 252 height 23
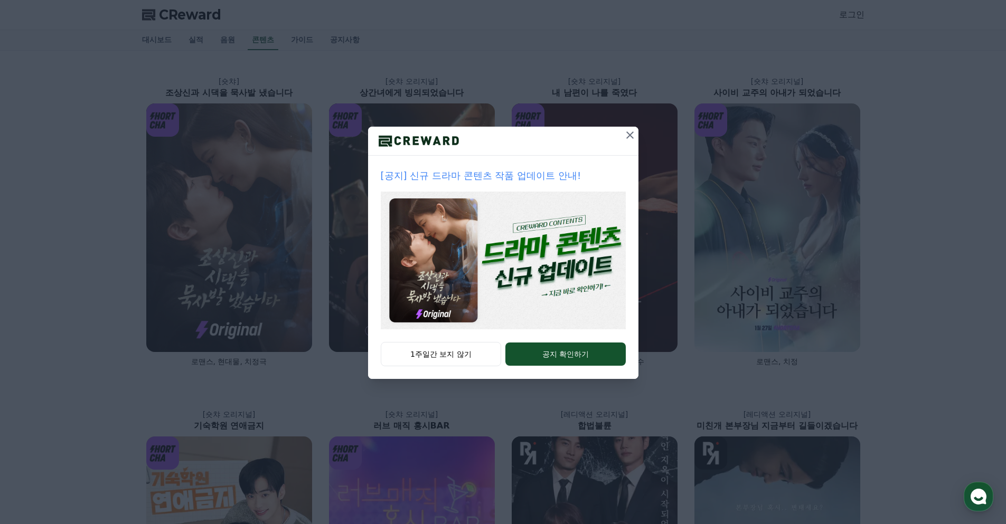
click at [629, 136] on icon at bounding box center [629, 134] width 7 height 7
